Goal: Book appointment/travel/reservation

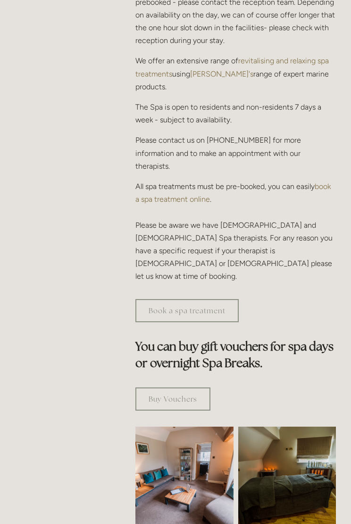
scroll to position [364, 0]
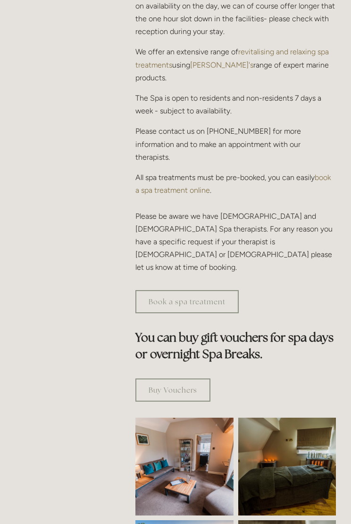
click at [228, 290] on link "Book a spa treatment" at bounding box center [187, 301] width 103 height 23
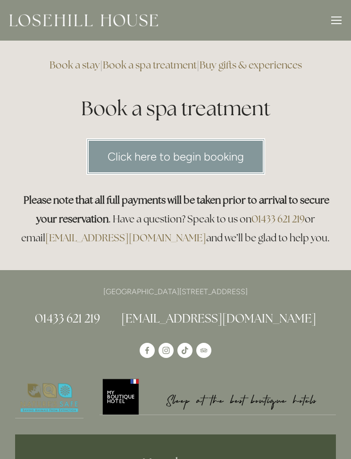
click at [253, 157] on link "Click here to begin booking" at bounding box center [175, 156] width 179 height 36
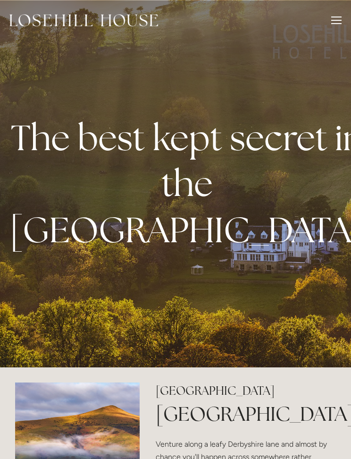
scroll to position [665, 0]
